Goal: Task Accomplishment & Management: Manage account settings

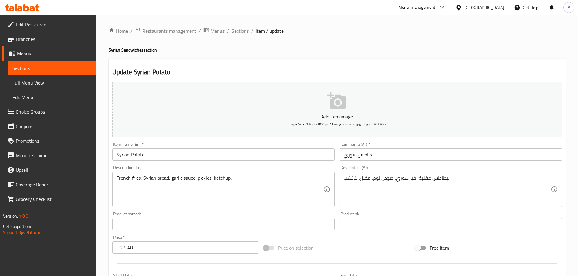
scroll to position [152, 0]
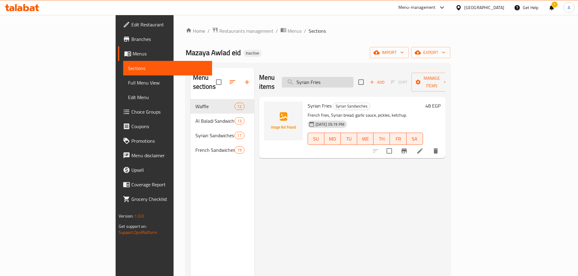
click at [354, 79] on input "Syrian Fries" at bounding box center [318, 82] width 72 height 11
paste input "Meat Kofta"
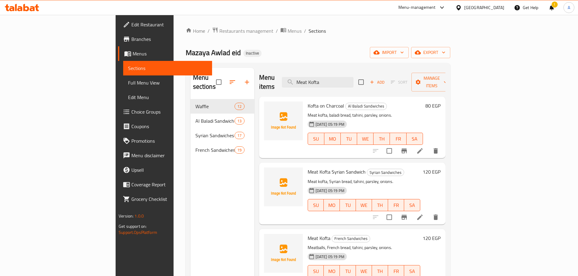
click at [348, 72] on div "Menu items Meat Kofta Add Sort Manage items" at bounding box center [352, 82] width 186 height 29
click at [349, 77] on input "Meat Kofta" at bounding box center [318, 82] width 72 height 11
paste input "Sweet Sklans Sandwich"
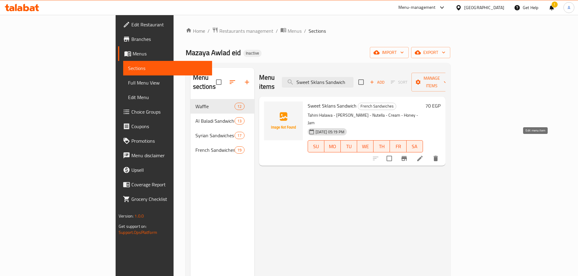
type input "Sweet Sklans Sandwich"
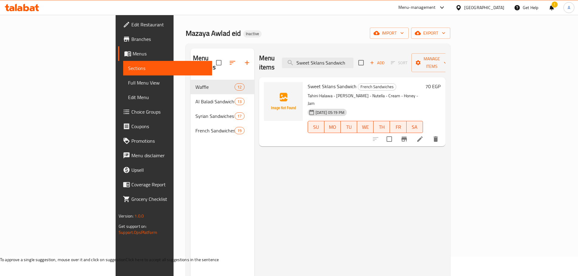
scroll to position [30, 0]
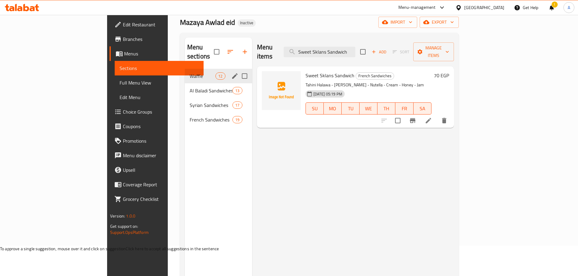
click at [230, 72] on button "edit" at bounding box center [234, 76] width 9 height 9
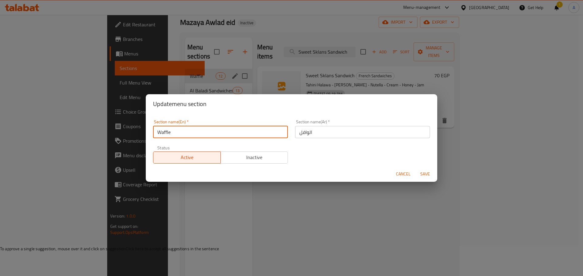
click at [200, 130] on input "Waffle" at bounding box center [220, 132] width 135 height 12
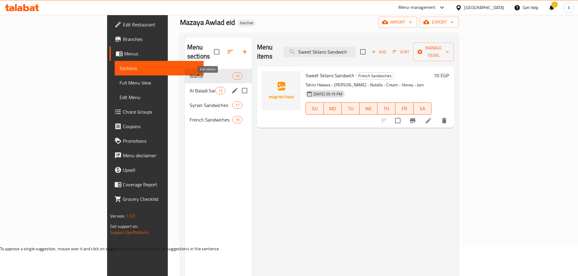
click at [232, 88] on icon "edit" at bounding box center [234, 90] width 5 height 5
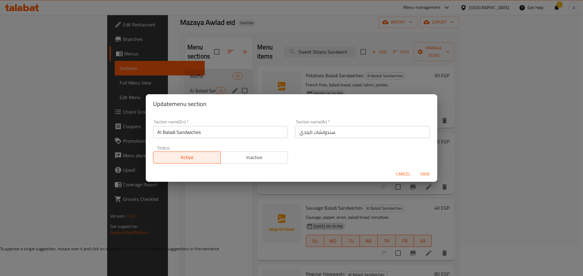
click at [195, 128] on input "Al Baladi Sandwiches" at bounding box center [220, 132] width 135 height 12
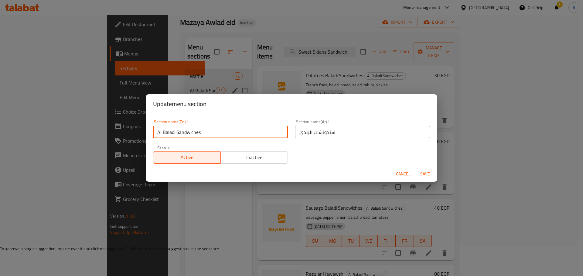
click at [195, 128] on input "Al Baladi Sandwiches" at bounding box center [220, 132] width 135 height 12
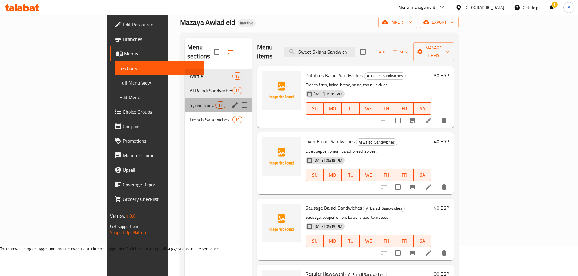
click at [185, 103] on div "Syrian Sandwiches 17" at bounding box center [218, 105] width 67 height 15
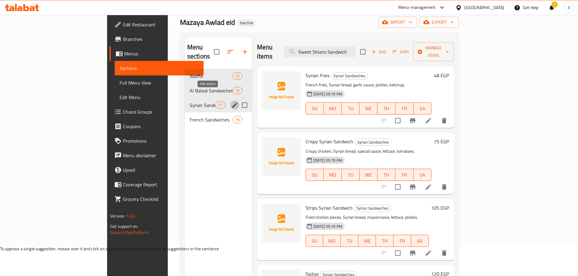
click at [231, 102] on icon "edit" at bounding box center [234, 105] width 7 height 7
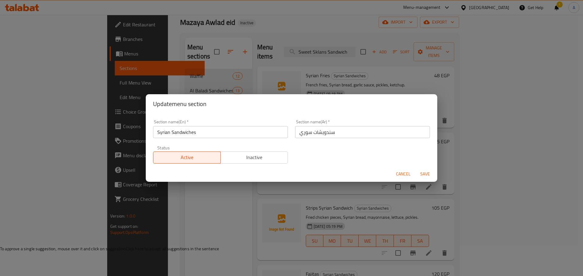
click at [246, 137] on input "Syrian Sandwiches" at bounding box center [220, 132] width 135 height 12
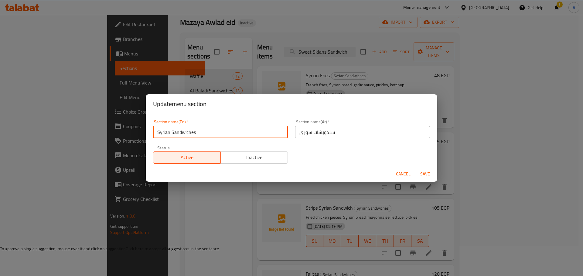
click at [246, 136] on input "Syrian Sandwiches" at bounding box center [220, 132] width 135 height 12
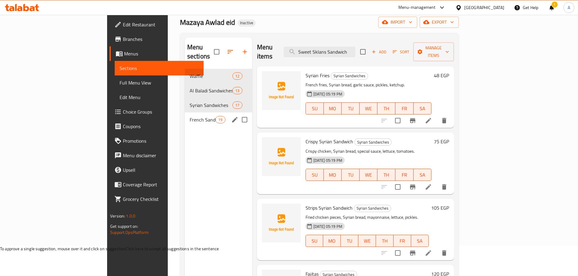
click at [190, 116] on span "French Sandwiches" at bounding box center [203, 119] width 26 height 7
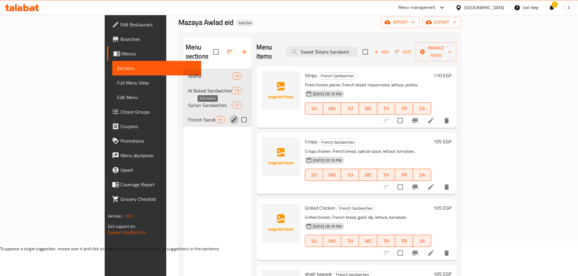
click at [231, 116] on icon "edit" at bounding box center [234, 119] width 7 height 7
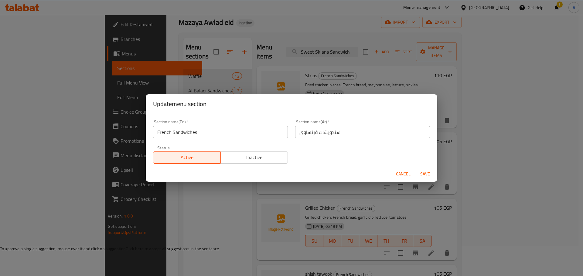
click at [207, 137] on input "French Sandwiches" at bounding box center [220, 132] width 135 height 12
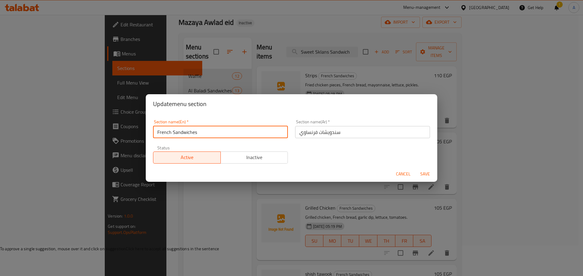
click at [206, 137] on input "French Sandwiches" at bounding box center [220, 132] width 135 height 12
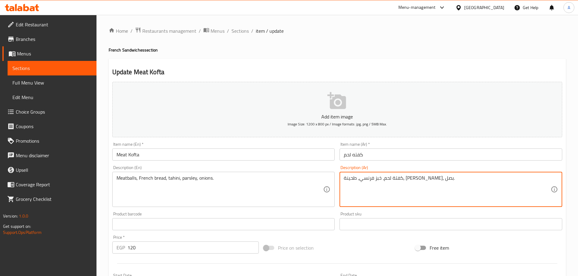
click at [428, 179] on textarea "كفتة لحم، خبز فرنسي، طحينة، بقدونس، بصل." at bounding box center [447, 189] width 207 height 29
type textarea "كرات لحم، خبز فرنسي، طحينة، [PERSON_NAME]، بصل."
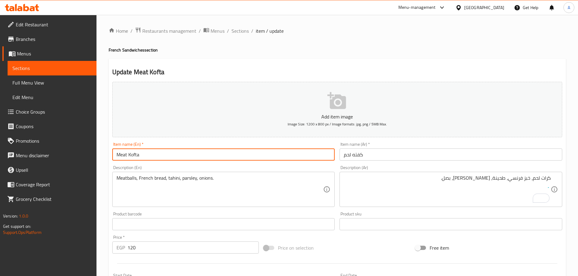
click at [307, 156] on input "Meat Kofta" at bounding box center [223, 155] width 223 height 12
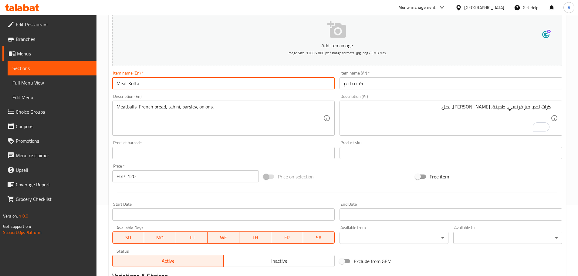
scroll to position [152, 0]
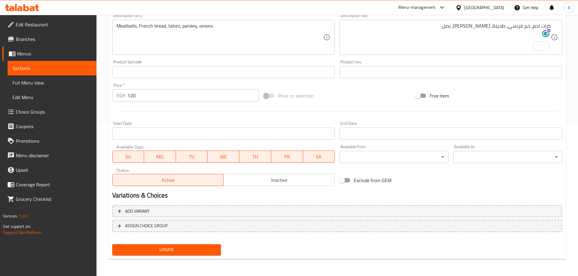
click at [179, 254] on span "Update" at bounding box center [166, 250] width 99 height 8
click at [195, 249] on span "Update" at bounding box center [166, 250] width 99 height 8
click at [176, 252] on span "Update" at bounding box center [166, 250] width 99 height 8
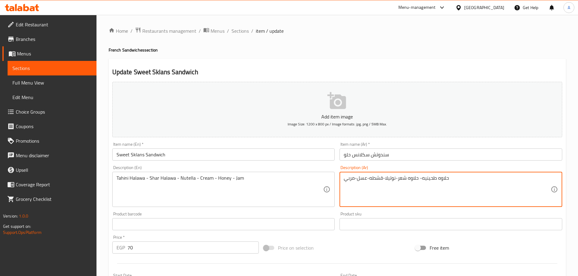
click at [374, 179] on textarea "حلاوه طحينيه- حلاوه شعر-نوتيلا-قشطه-عسل-مربي" at bounding box center [447, 189] width 207 height 29
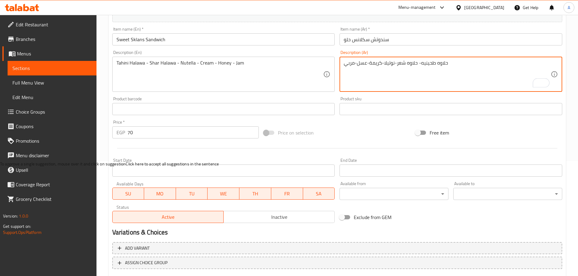
scroll to position [152, 0]
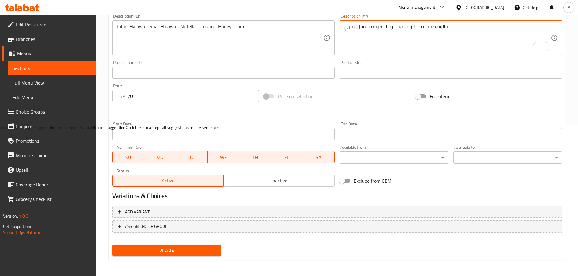
type textarea "حلاوه طحينيه- حلاوه شعر-نوتيلا-كريمة-عسل-مربي"
click at [216, 246] on button "Update" at bounding box center [166, 250] width 109 height 11
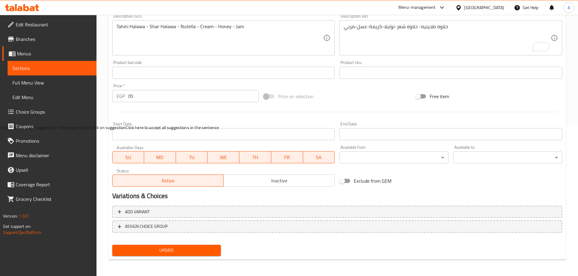
click at [145, 259] on div "Update Sweet Sklans Sandwich Add item image Image Size: 1200 x 800 px / Image f…" at bounding box center [337, 83] width 457 height 353
click at [147, 256] on button "Update" at bounding box center [166, 250] width 109 height 11
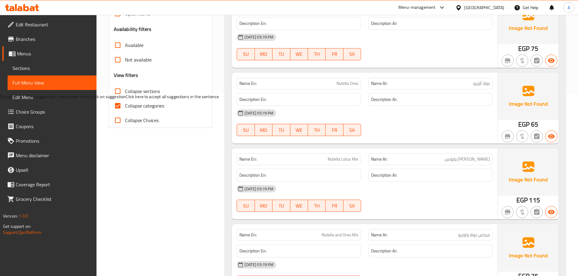
scroll to position [182, 0]
click at [118, 92] on input "Collapse sections" at bounding box center [117, 92] width 15 height 15
checkbox input "true"
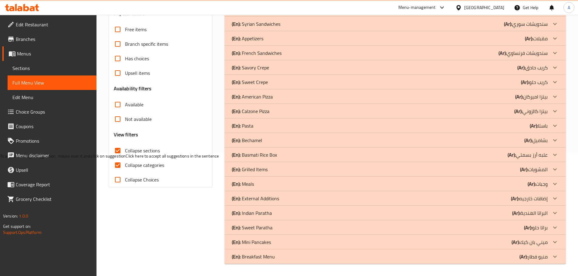
click at [121, 158] on input "Collapse categories" at bounding box center [117, 165] width 15 height 15
checkbox input "false"
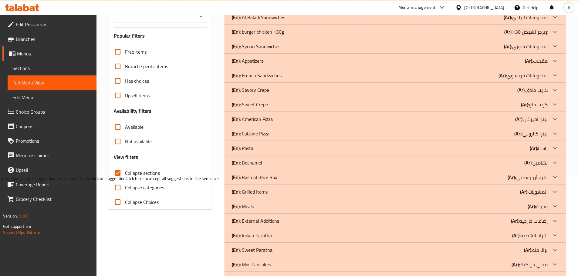
scroll to position [2, 0]
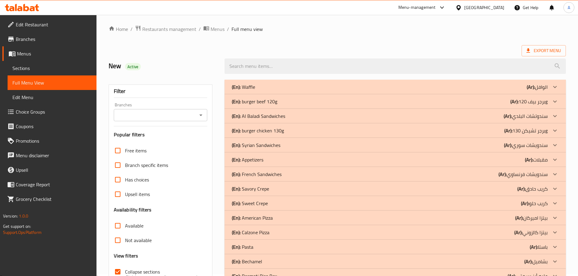
click at [296, 85] on div "(En): Waffle (Ar): الوافل" at bounding box center [390, 86] width 316 height 7
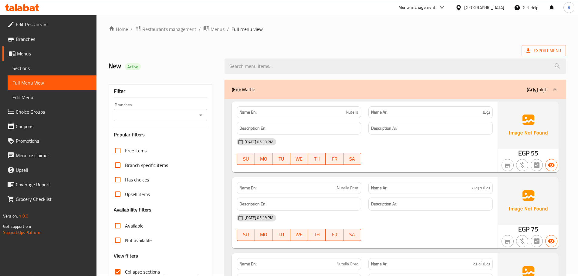
click at [322, 92] on div "(En): Waffle (Ar): الوافل" at bounding box center [390, 89] width 316 height 7
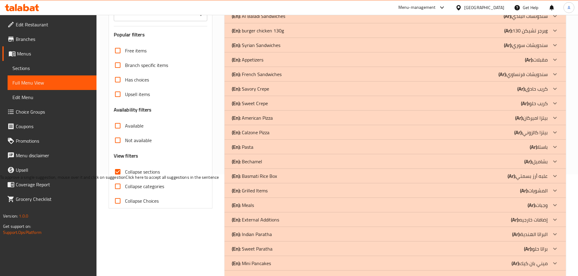
scroll to position [63, 0]
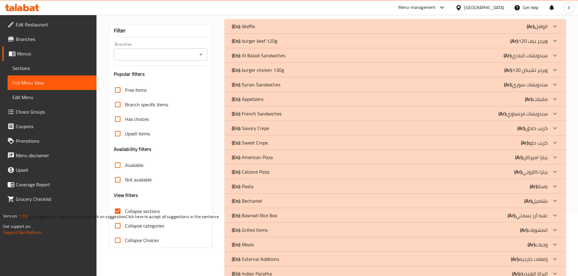
click at [398, 25] on div "(En): Waffle (Ar): الوافل" at bounding box center [390, 26] width 316 height 7
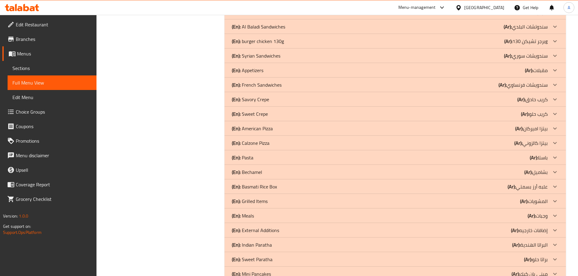
scroll to position [1003, 0]
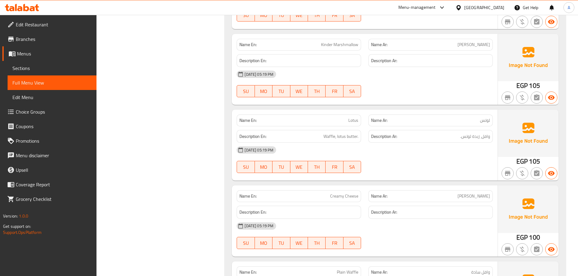
scroll to position [0, 0]
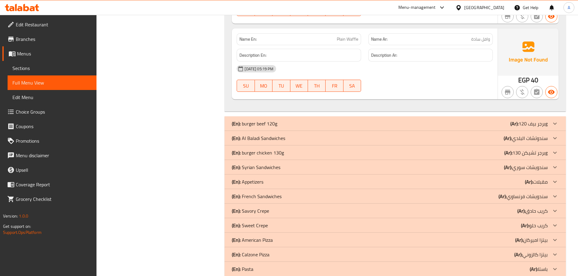
click at [298, 139] on div "(En): Al Baladi Sandwiches (Ar): سندوتشات البلدي" at bounding box center [390, 138] width 316 height 7
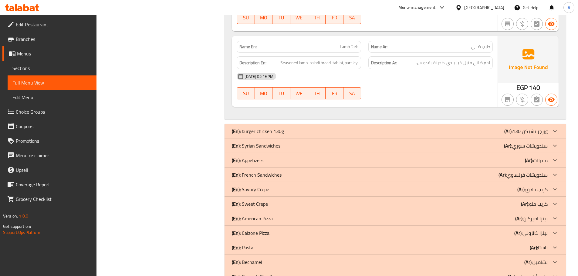
scroll to position [1972, 0]
click at [297, 138] on div "(En): Syrian Sandwiches (Ar): سندويشات سوري" at bounding box center [395, 145] width 341 height 15
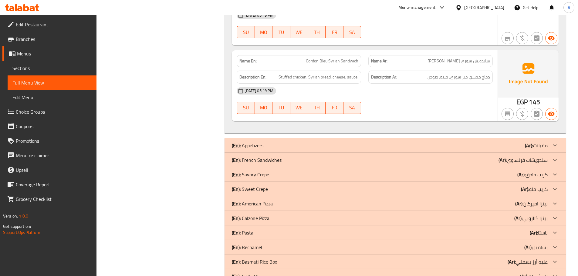
click at [339, 157] on div "(En): French Sandwiches (Ar): سندويشات فرنساوي" at bounding box center [390, 160] width 316 height 7
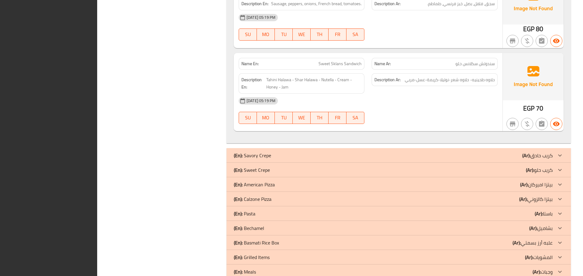
scroll to position [5007, 0]
